Goal: Task Accomplishment & Management: Complete application form

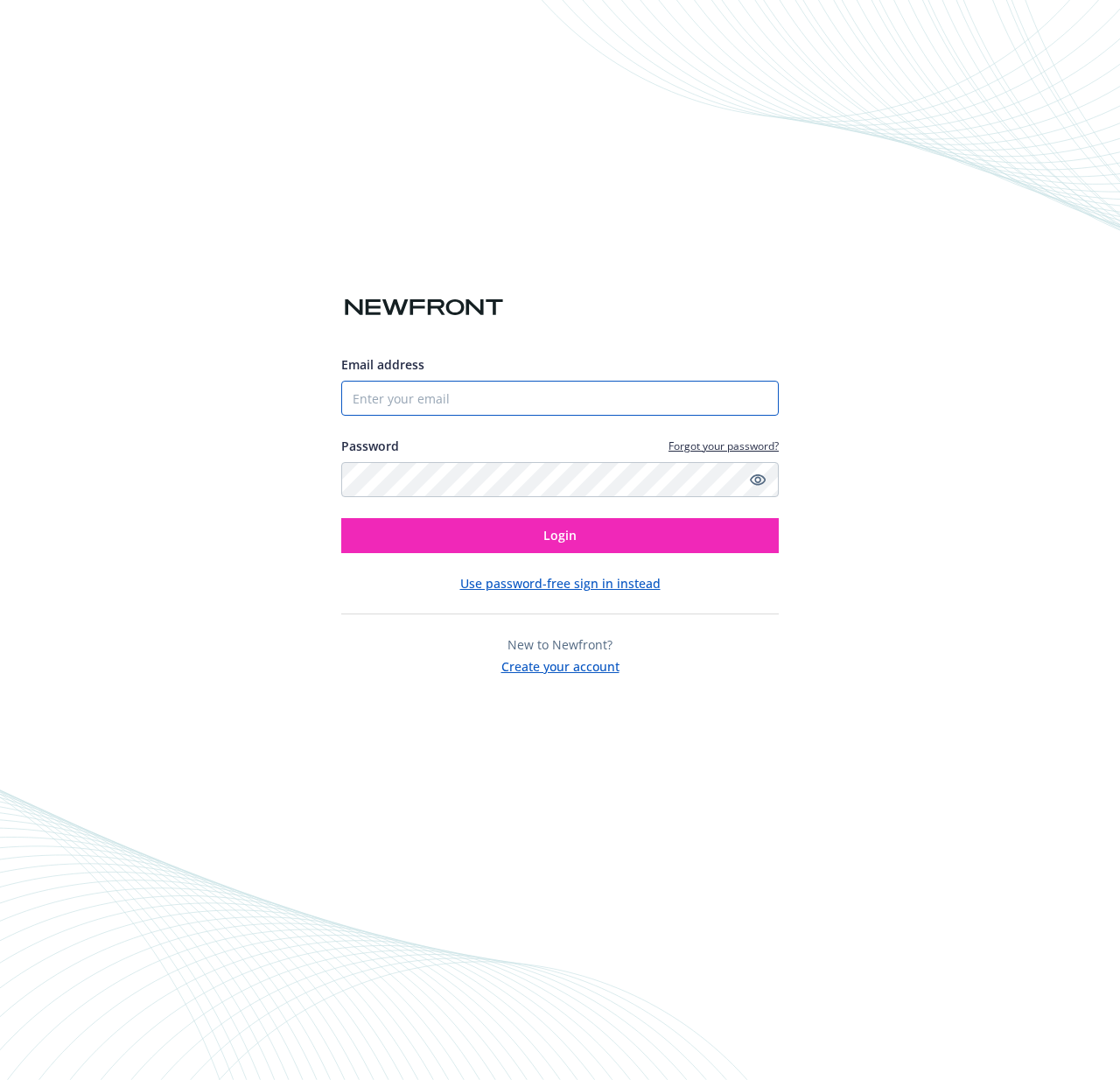
click at [450, 404] on input "Email address" at bounding box center [560, 398] width 438 height 35
type input "[PERSON_NAME][EMAIL_ADDRESS][PERSON_NAME][DOMAIN_NAME]"
click at [342, 518] on button "Login" at bounding box center [560, 535] width 438 height 35
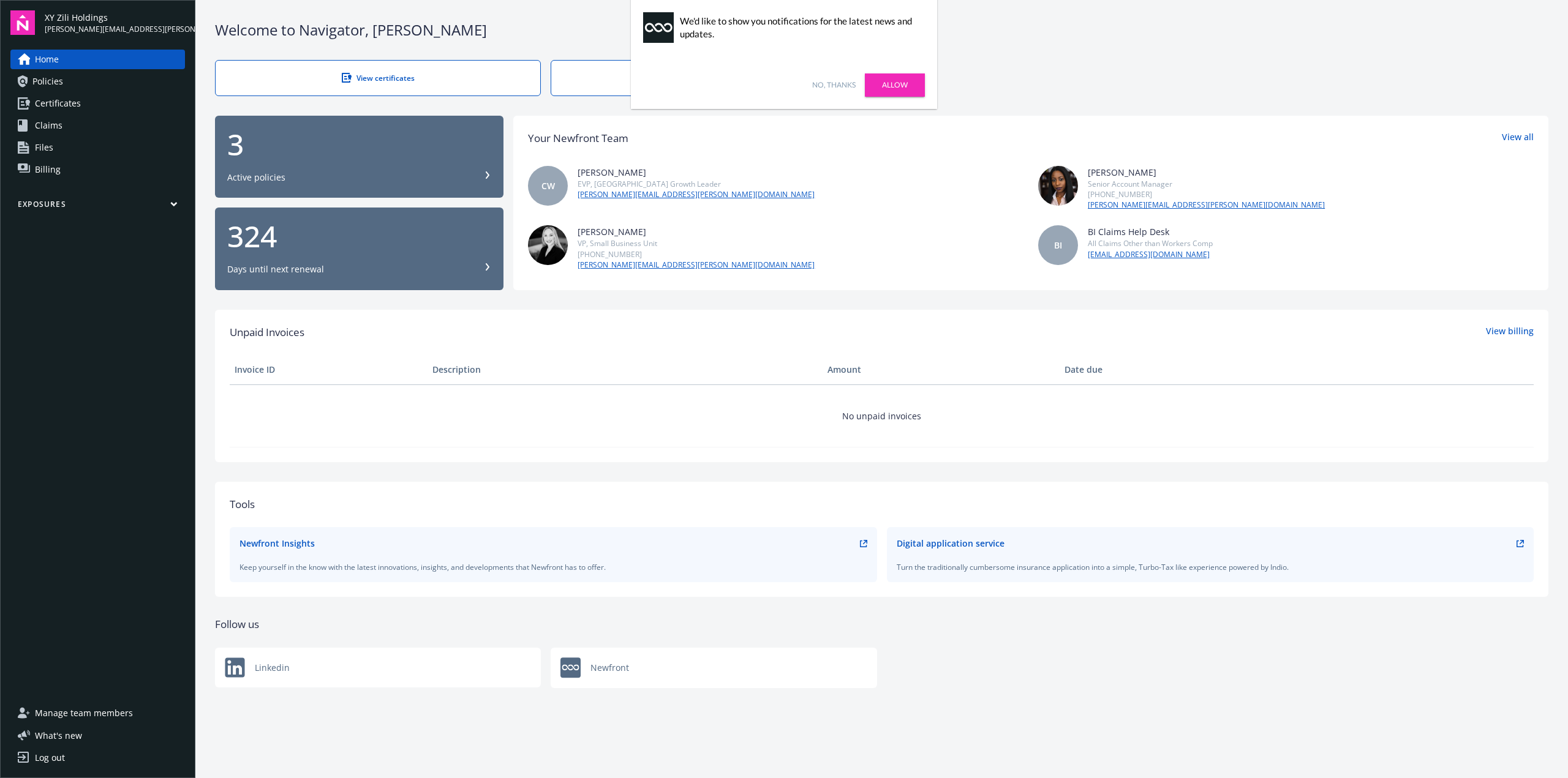
click at [783, 85] on link "Allow" at bounding box center [894, 85] width 60 height 23
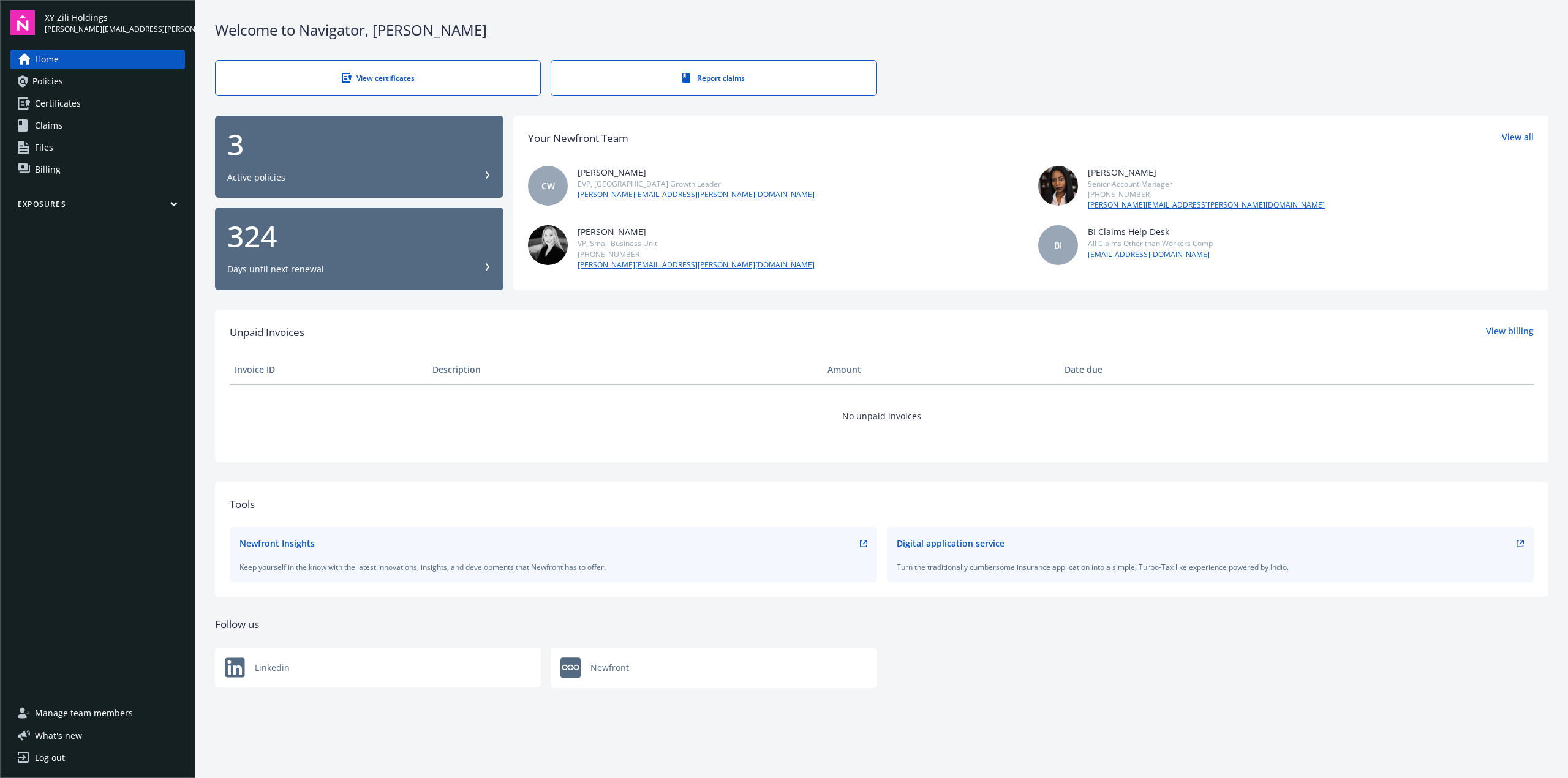
click at [59, 103] on span "Certificates" at bounding box center [57, 103] width 46 height 19
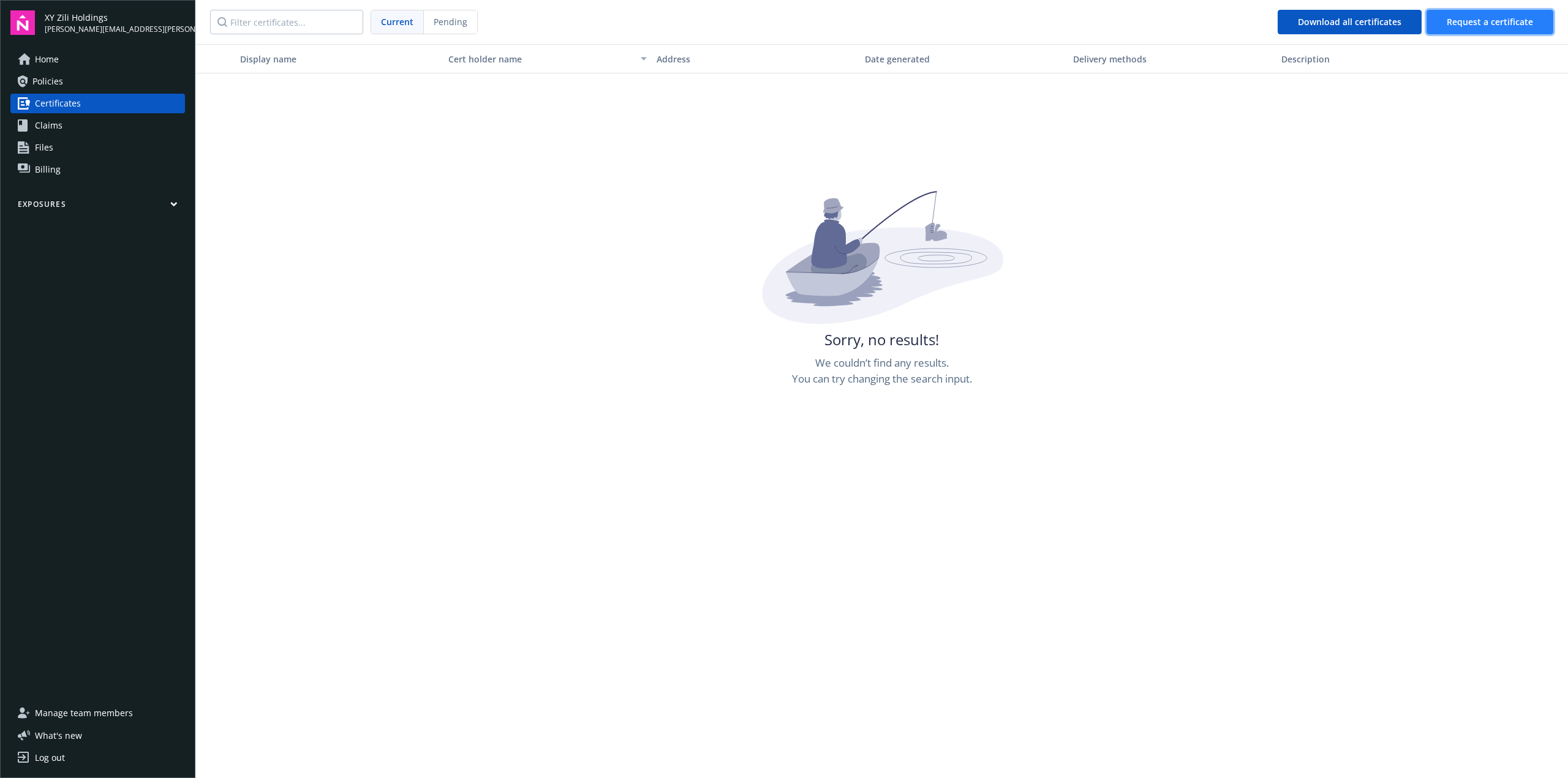
click at [783, 20] on span "Request a certificate" at bounding box center [1489, 21] width 86 height 11
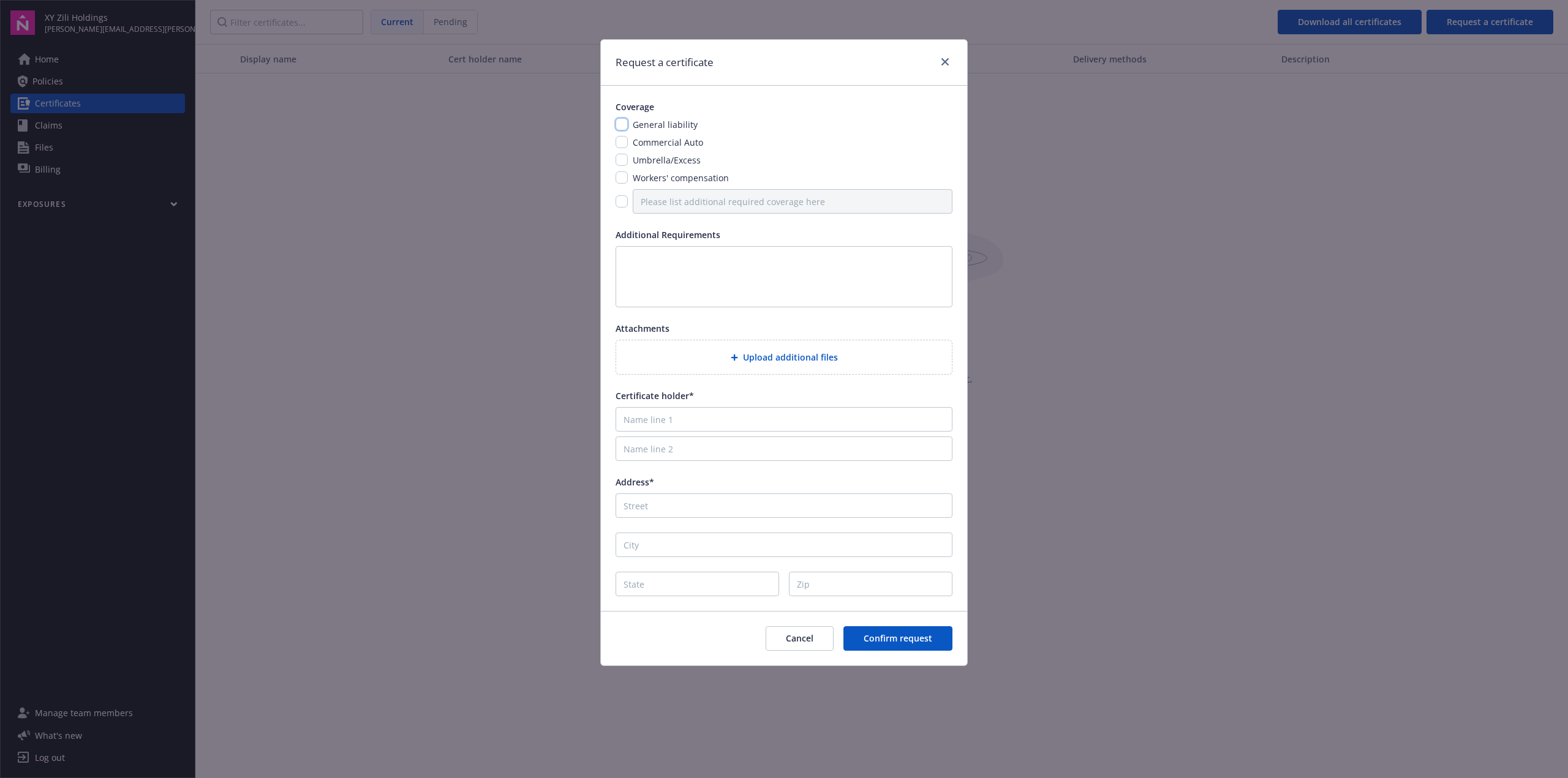
click at [619, 127] on input "checkbox" at bounding box center [621, 124] width 12 height 12
checkbox input "true"
click at [647, 271] on textarea at bounding box center [784, 277] width 337 height 61
type textarea "Additional Insured"
click at [656, 500] on input "Address*" at bounding box center [784, 505] width 337 height 25
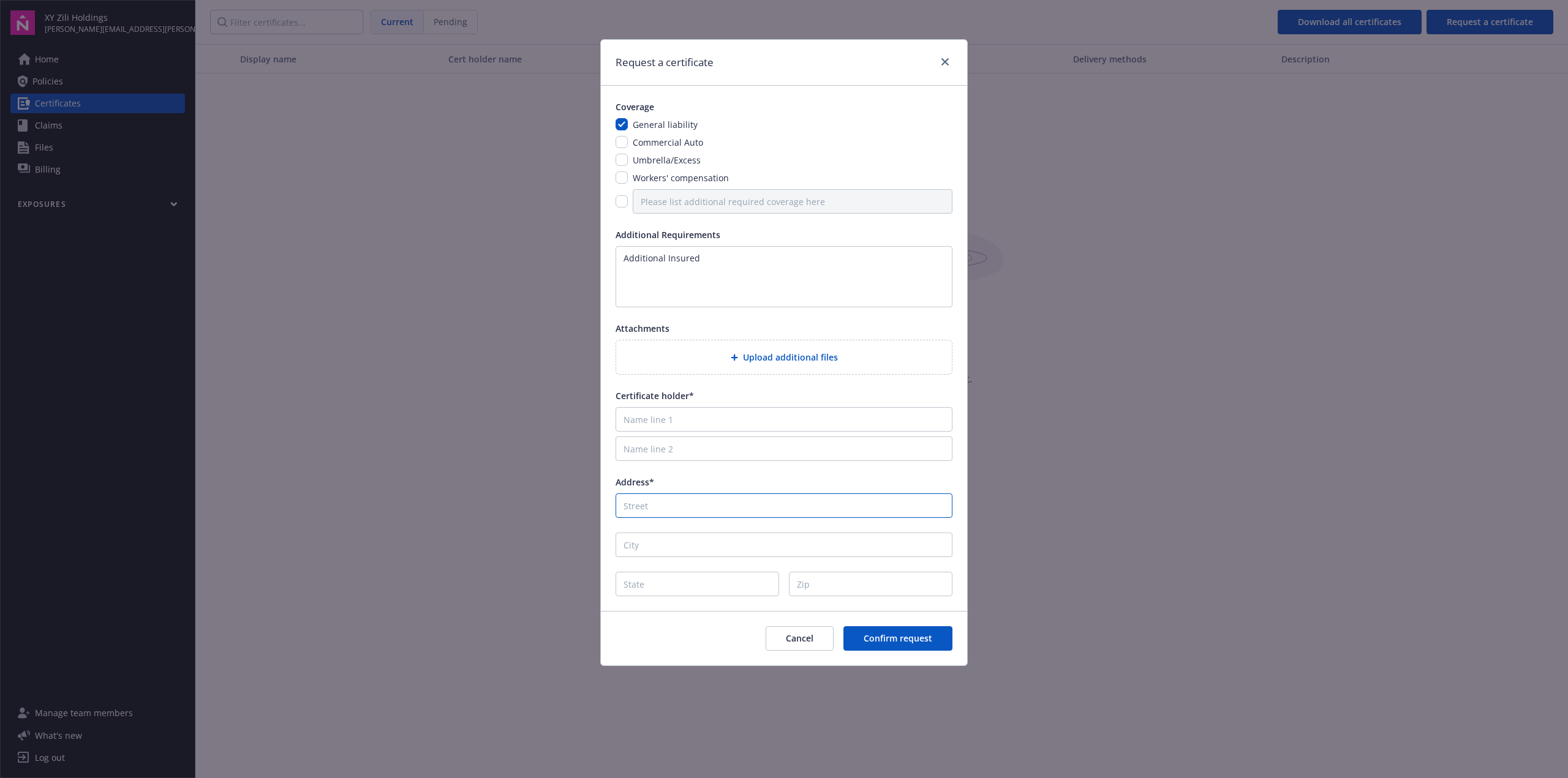
paste input "[STREET_ADDRESS]"
drag, startPoint x: 712, startPoint y: 504, endPoint x: 816, endPoint y: 502, distance: 104.0
click at [783, 502] on input "[STREET_ADDRESS]" at bounding box center [784, 505] width 337 height 25
type input "[STREET_ADDRESS]"
click at [704, 539] on input "City" at bounding box center [784, 544] width 337 height 25
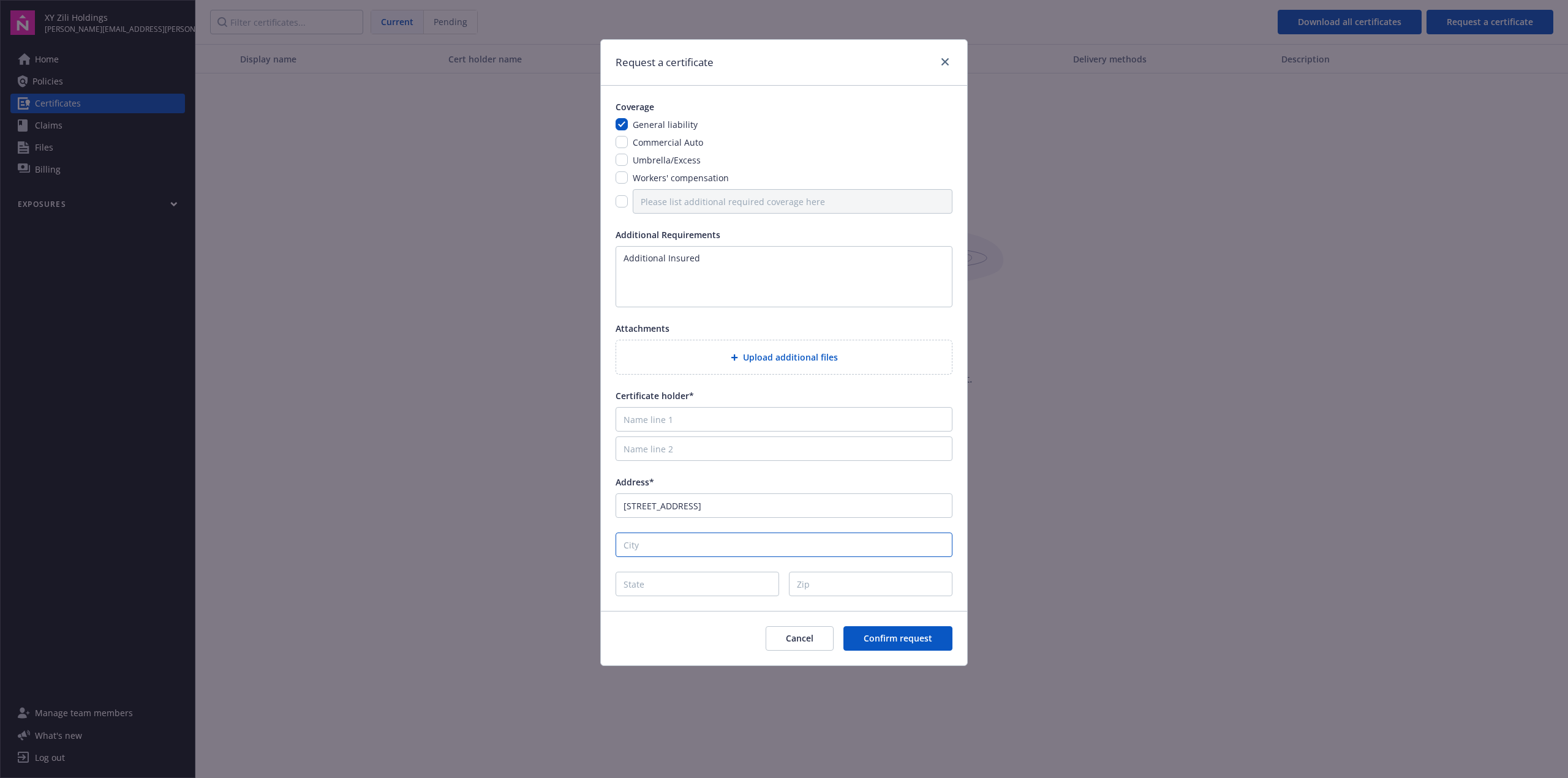
paste input "[GEOGRAPHIC_DATA], IL 60423"
drag, startPoint x: 663, startPoint y: 545, endPoint x: 789, endPoint y: 554, distance: 126.3
click at [783, 554] on input "[GEOGRAPHIC_DATA], IL 60423" at bounding box center [784, 544] width 337 height 25
type input "Frankfort,"
click at [645, 585] on input "State" at bounding box center [697, 584] width 164 height 25
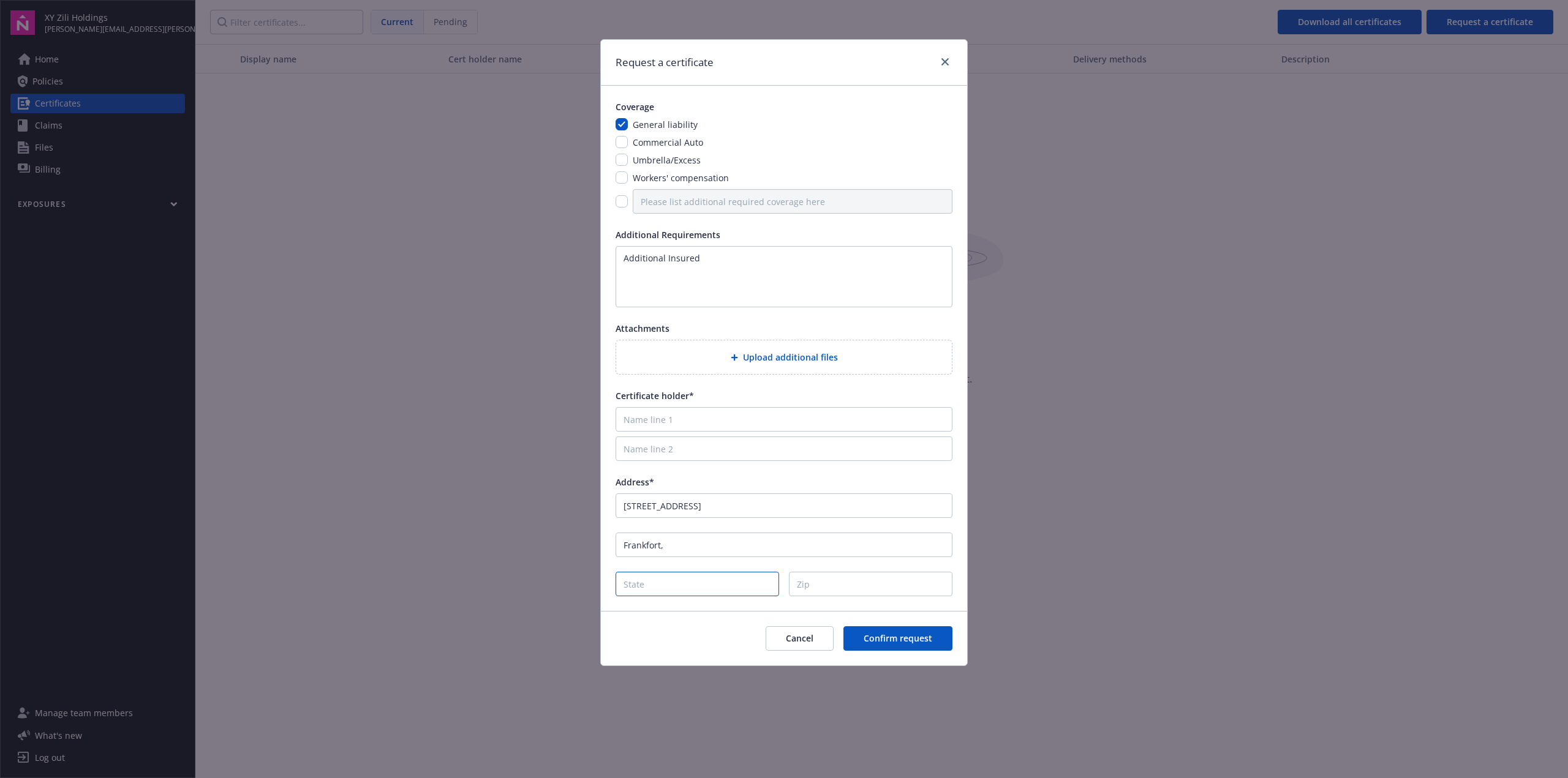
paste input "IL 60423"
drag, startPoint x: 634, startPoint y: 583, endPoint x: 702, endPoint y: 589, distance: 68.3
click at [702, 589] on input "IL 60423" at bounding box center [697, 584] width 164 height 25
type input "IL"
click at [783, 587] on input "Zip" at bounding box center [870, 584] width 164 height 25
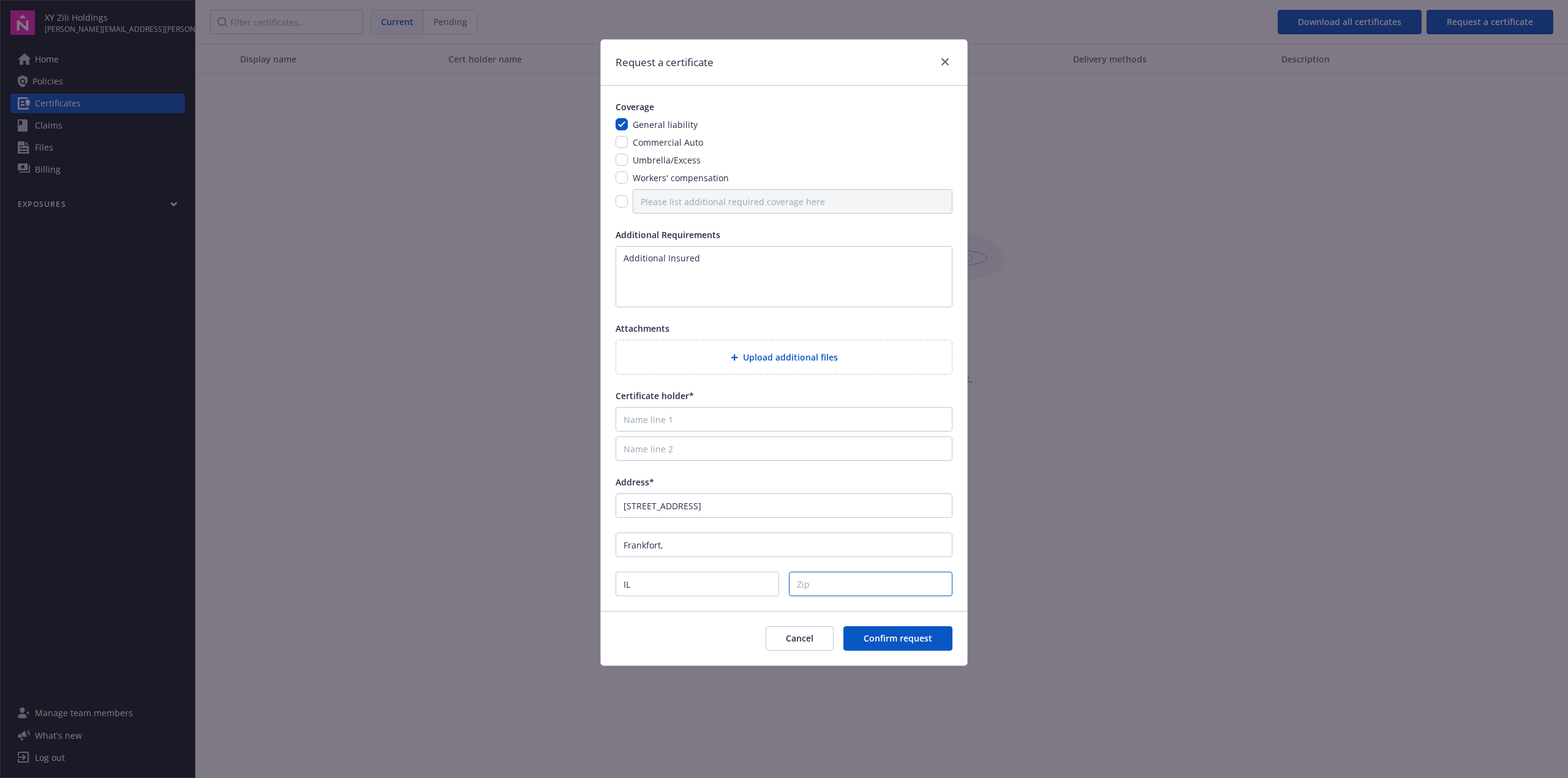
paste input "60423"
type input "60423"
click at [680, 641] on div "Cancel Confirm request" at bounding box center [784, 639] width 366 height 55
click at [685, 419] on input "Name line 1" at bounding box center [784, 419] width 337 height 25
paste input "EXCEPTIONAL PROPERTIES UNLIMITED"
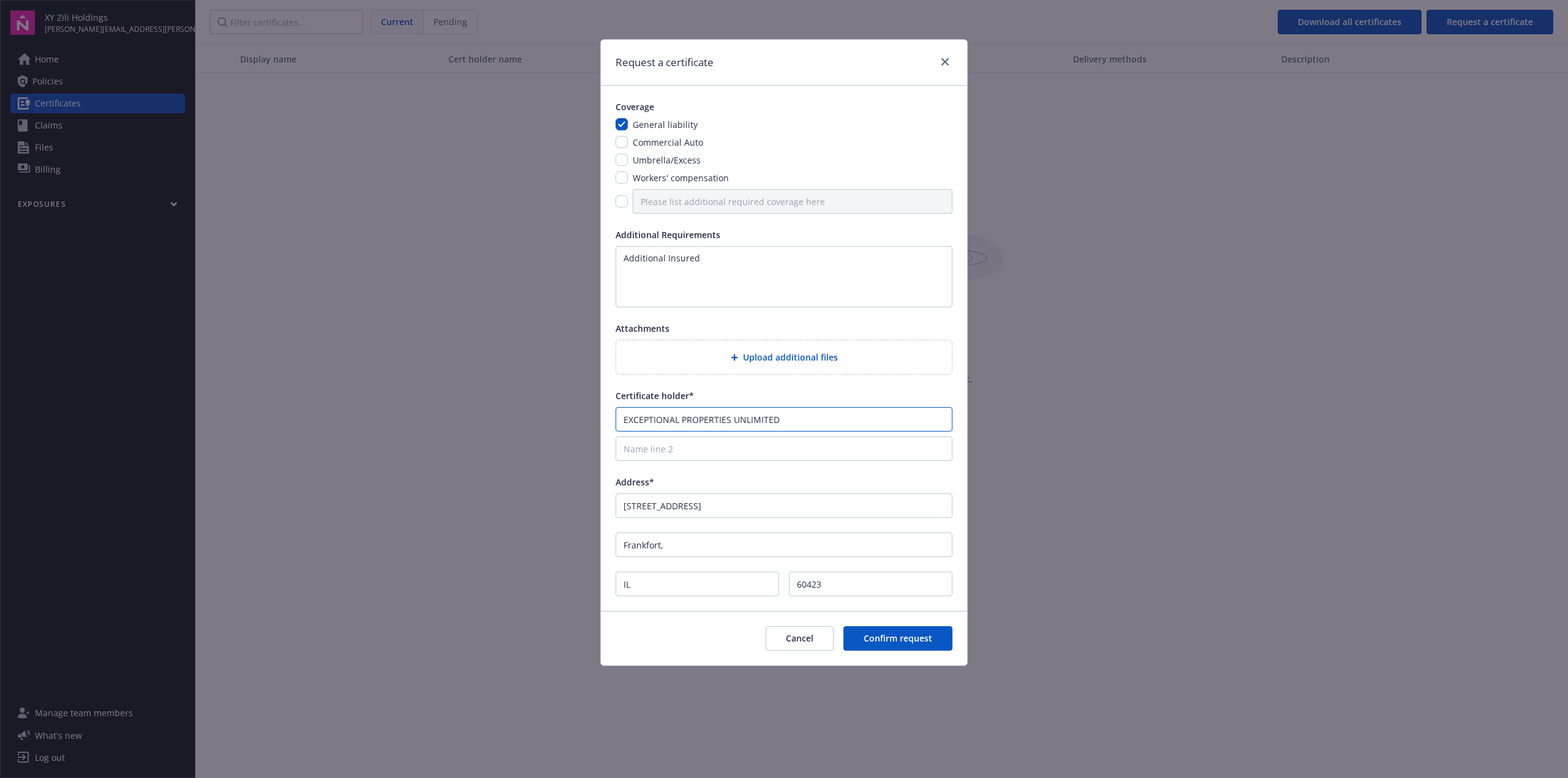
type input "EXCEPTIONAL PROPERTIES UNLIMITED"
click at [783, 640] on span "Confirm request" at bounding box center [898, 638] width 69 height 11
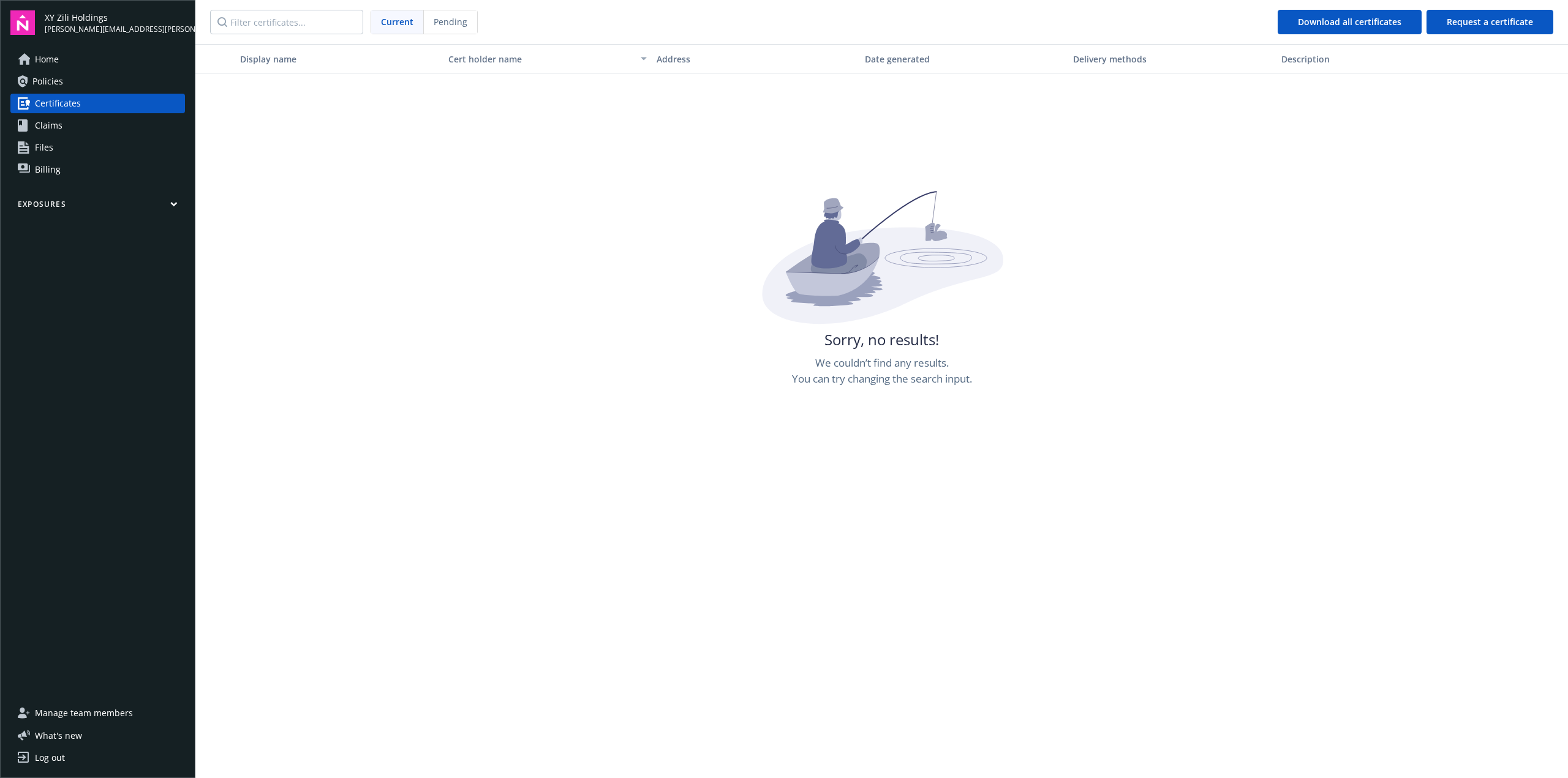
click at [50, 106] on span "Certificates" at bounding box center [57, 103] width 46 height 19
click at [45, 59] on span "Home" at bounding box center [47, 59] width 24 height 19
